Goal: Go to known website: Go to known website

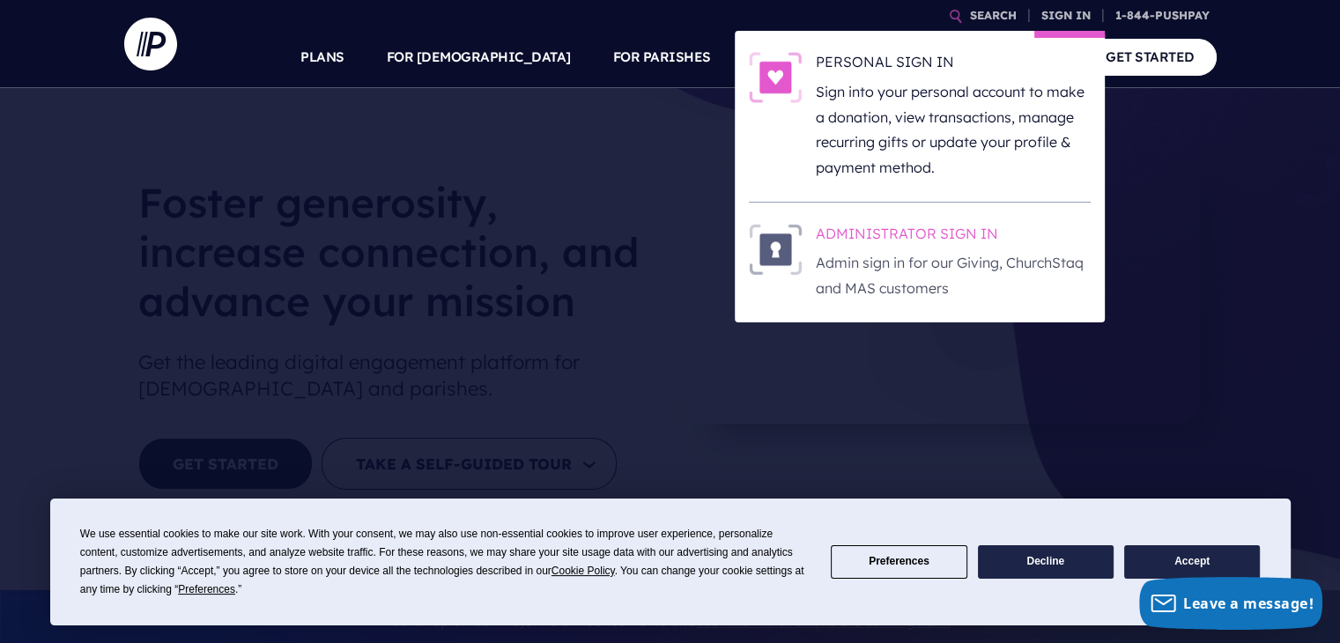
click at [930, 232] on h6 "ADMINISTRATOR SIGN IN" at bounding box center [953, 237] width 275 height 26
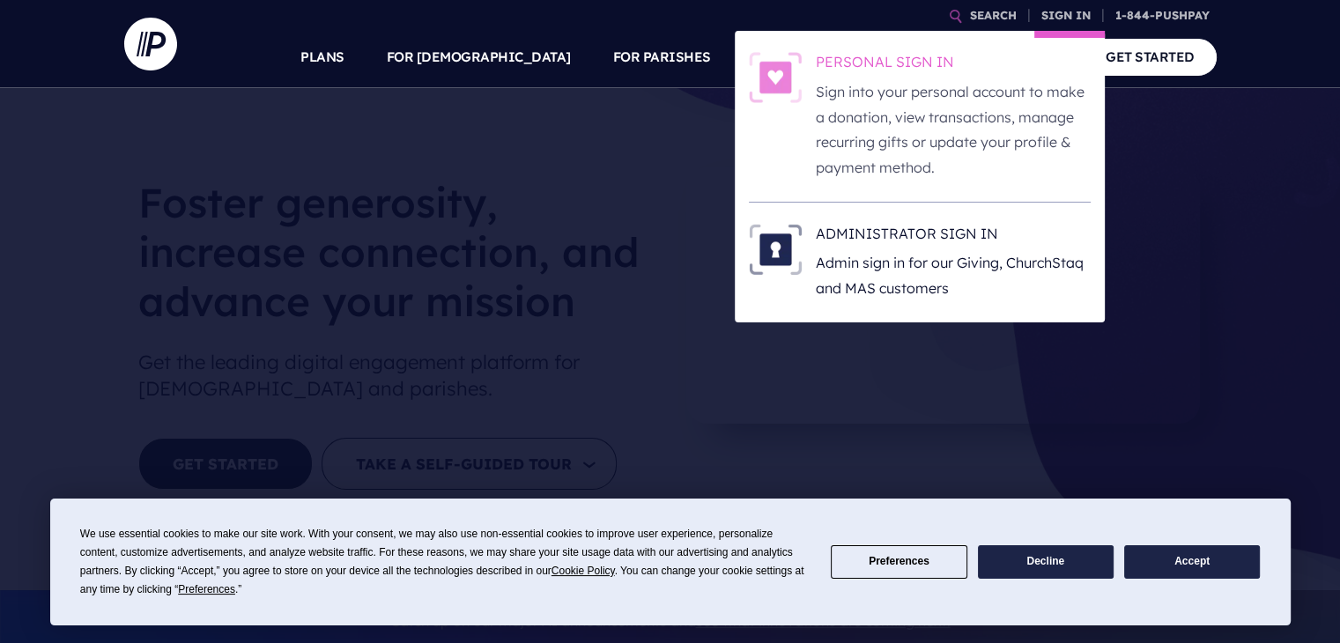
click at [1002, 83] on p "Sign into your personal account to make a donation, view transactions, manage r…" at bounding box center [953, 129] width 275 height 101
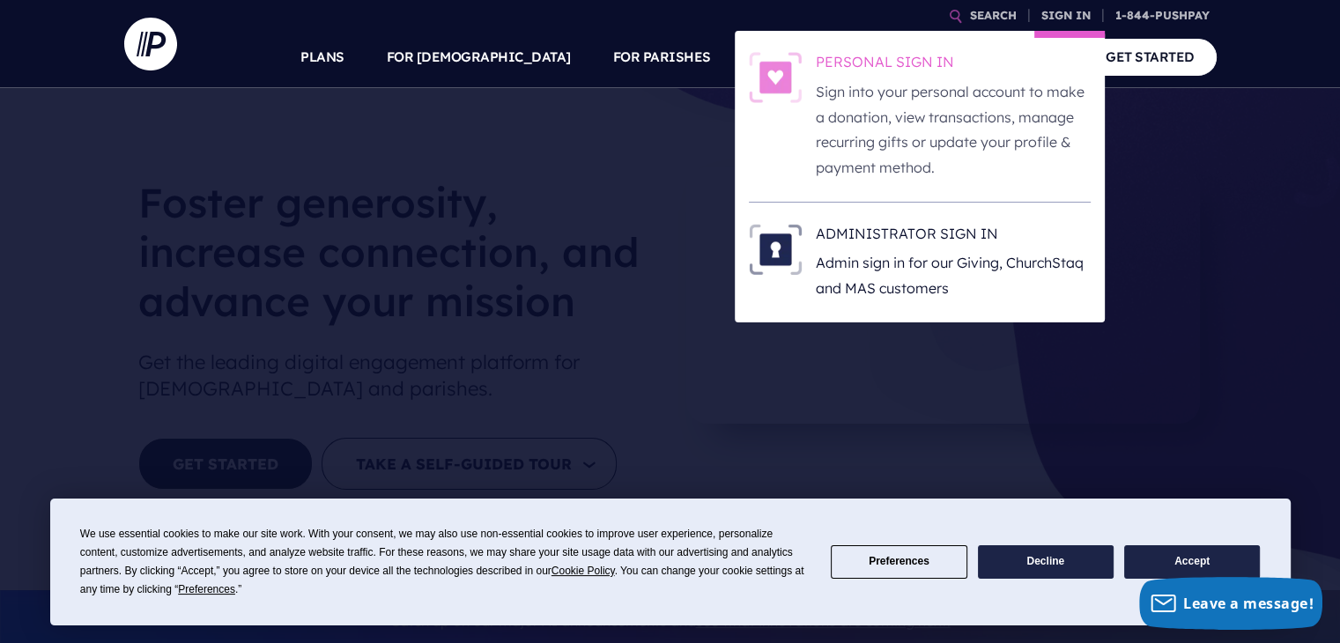
click at [952, 62] on h6 "PERSONAL SIGN IN" at bounding box center [953, 65] width 275 height 26
